Goal: Task Accomplishment & Management: Use online tool/utility

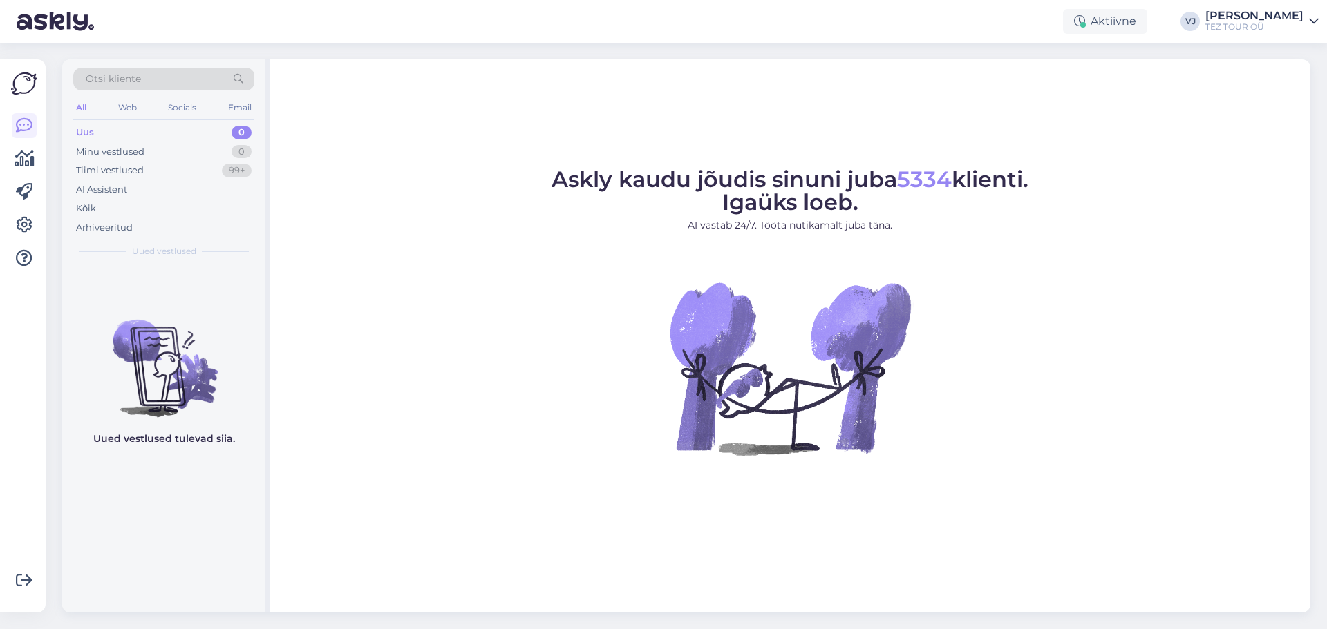
click at [527, 379] on figure "Askly kaudu jõudis sinuni juba 5334 klienti. Igaüks loeb. AI vastab 24/7. Tööta…" at bounding box center [790, 331] width 1016 height 324
